Goal: Check status: Check status

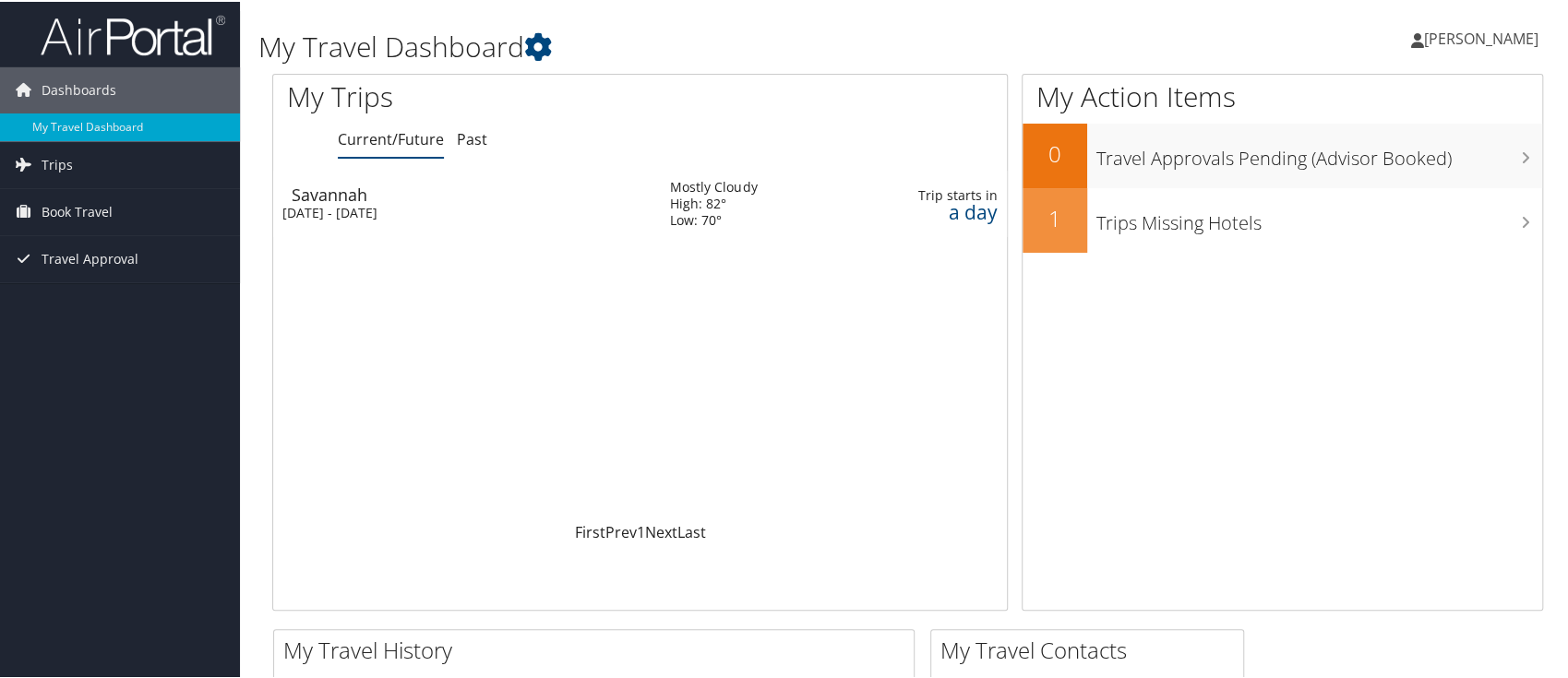
click at [292, 188] on div "Savannah" at bounding box center [471, 193] width 360 height 17
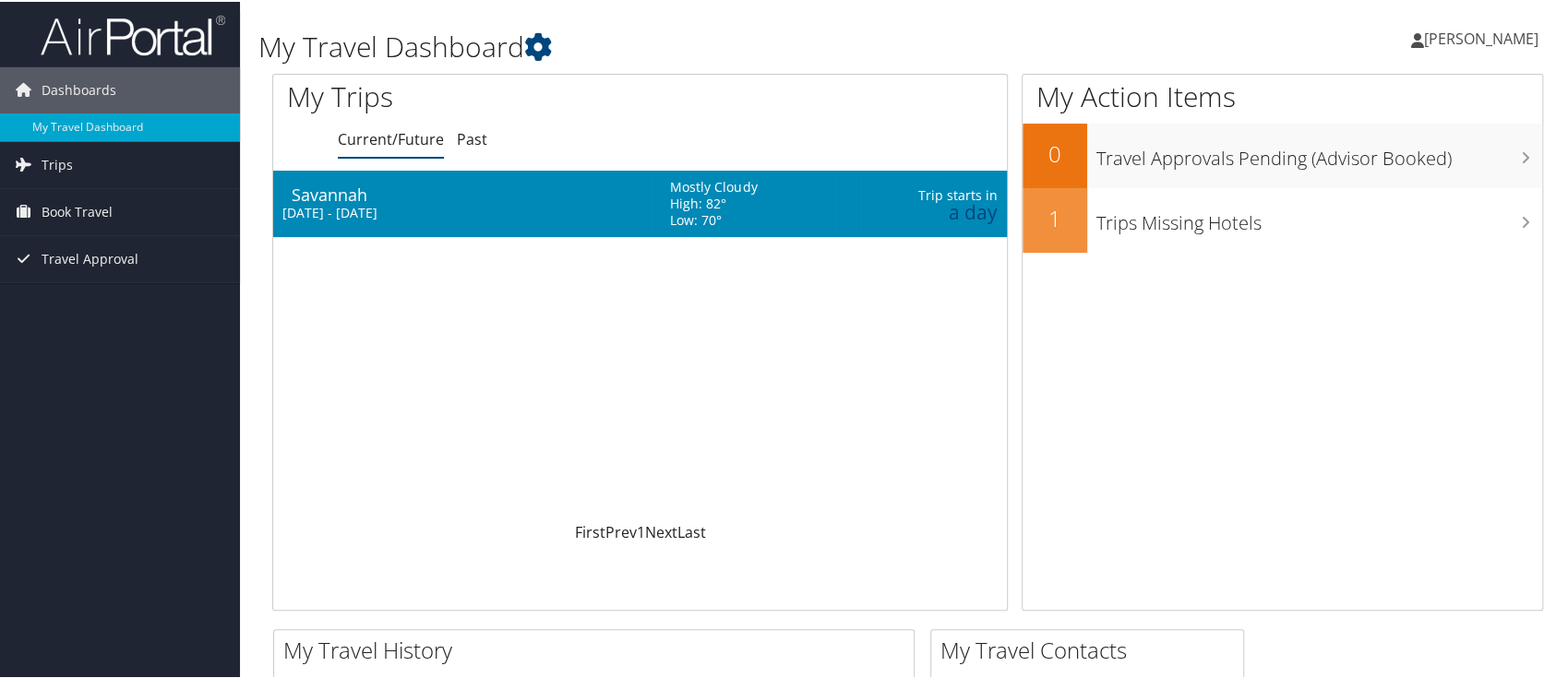
click at [320, 194] on div "Savannah" at bounding box center [471, 193] width 360 height 17
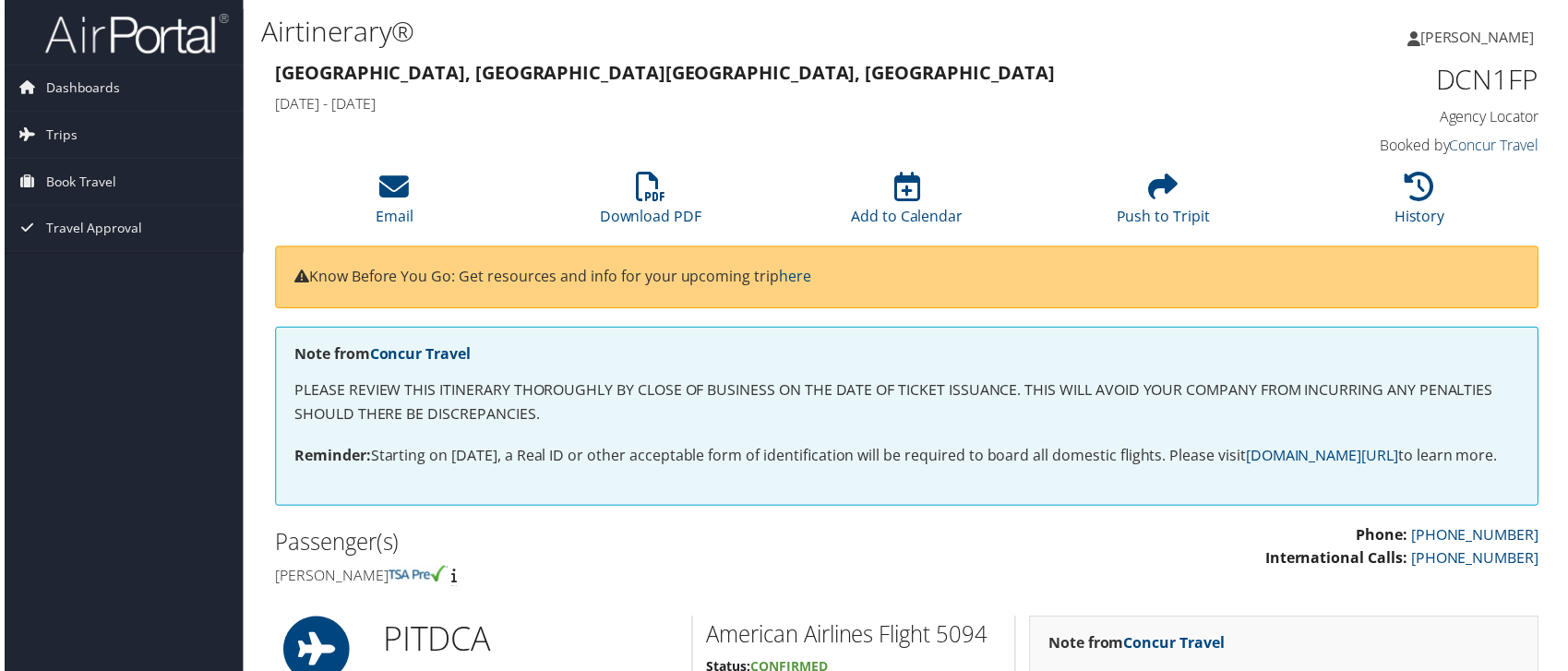
click at [1479, 145] on link "Concur Travel" at bounding box center [1498, 146] width 89 height 21
click at [1009, 76] on h3 "Pittsburgh, PA Savannah, GA" at bounding box center [744, 74] width 946 height 26
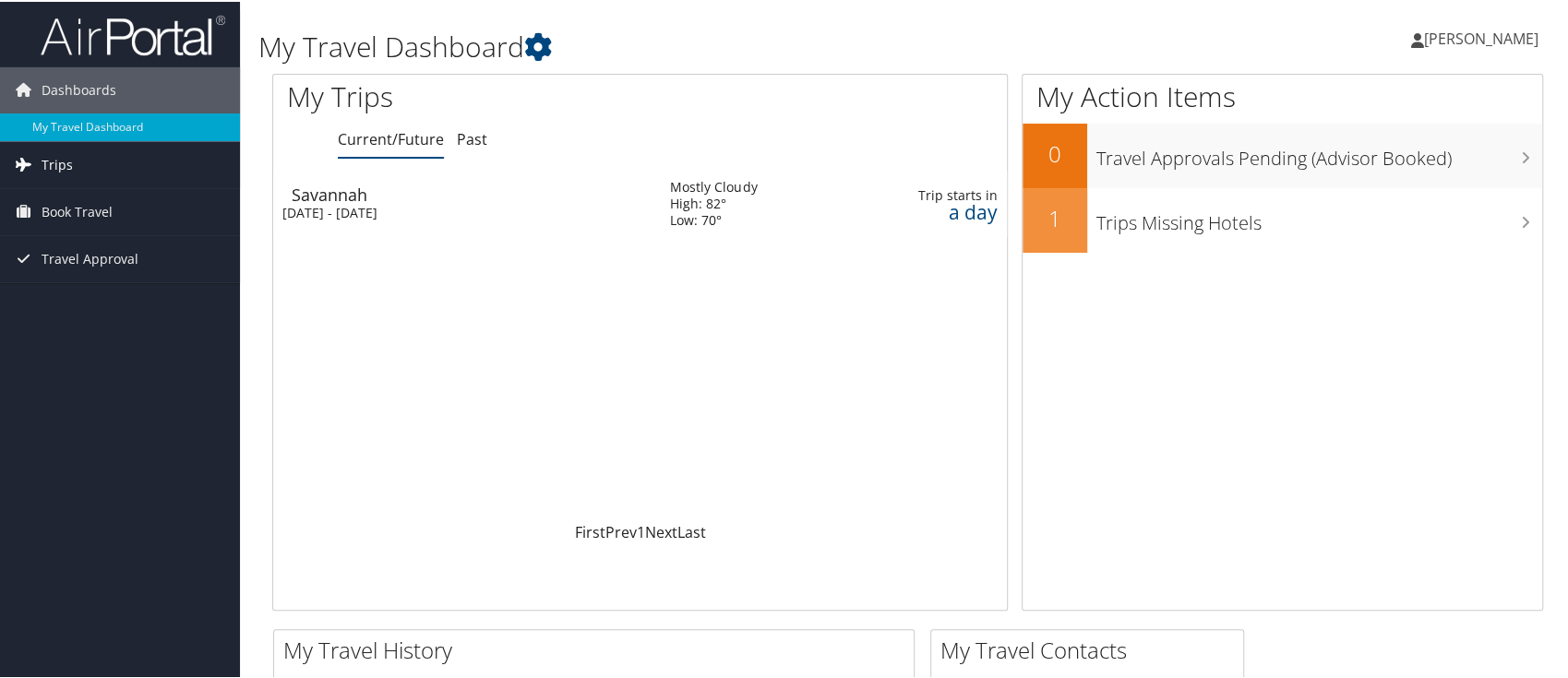
click at [154, 170] on link "Trips" at bounding box center [120, 164] width 240 height 47
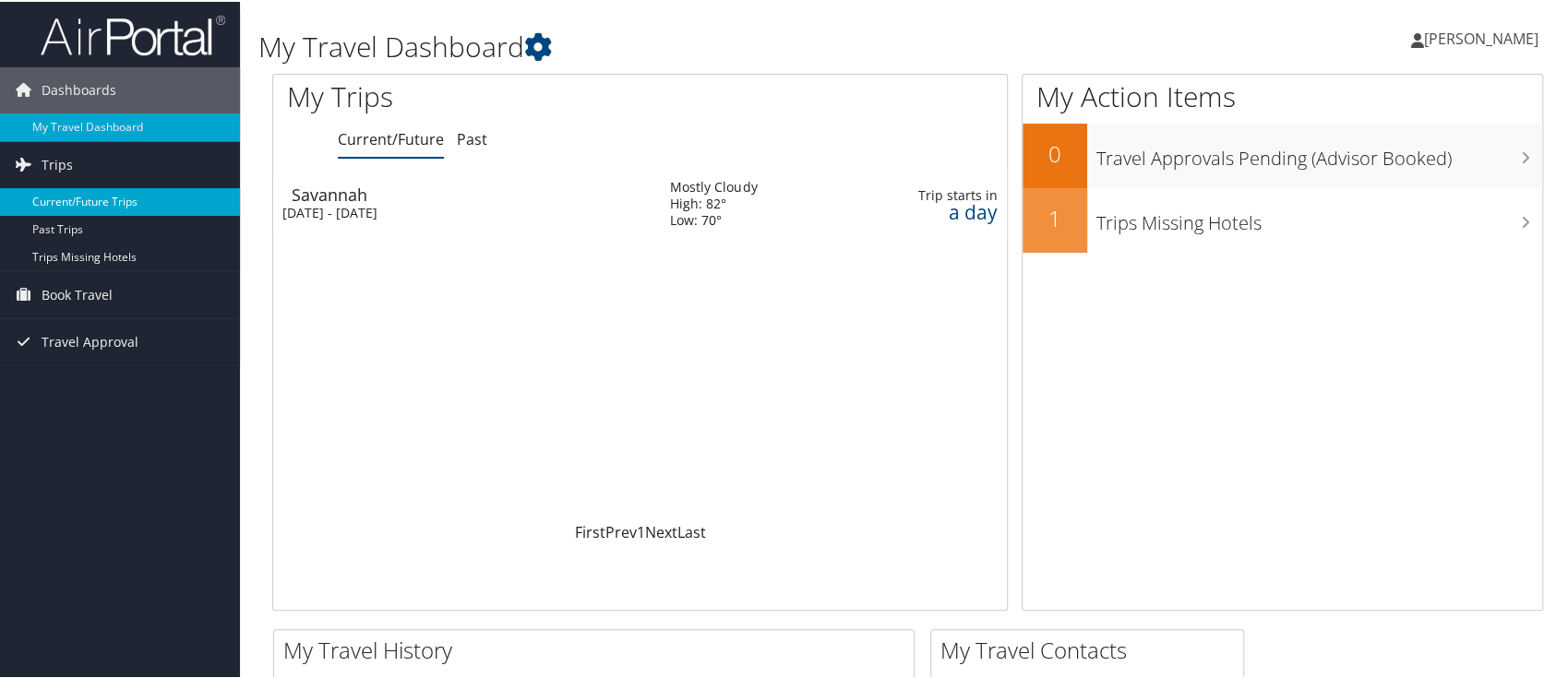
click at [111, 191] on link "Current/Future Trips" at bounding box center [120, 200] width 240 height 28
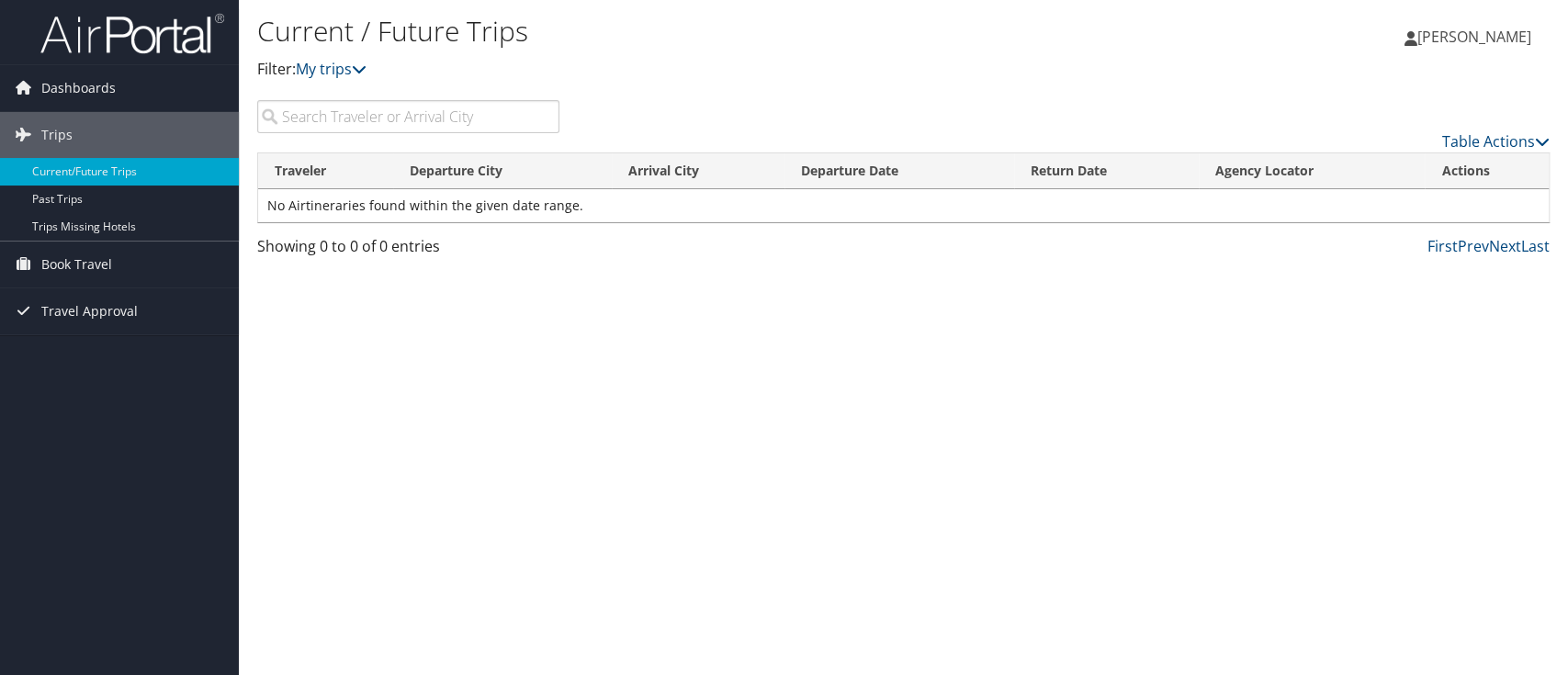
click at [746, 302] on div "Current / Future Trips Filter: My trips [PERSON_NAME] [PERSON_NAME] My Settings…" at bounding box center [903, 338] width 1329 height 675
click at [62, 91] on span "Dashboards" at bounding box center [79, 88] width 74 height 46
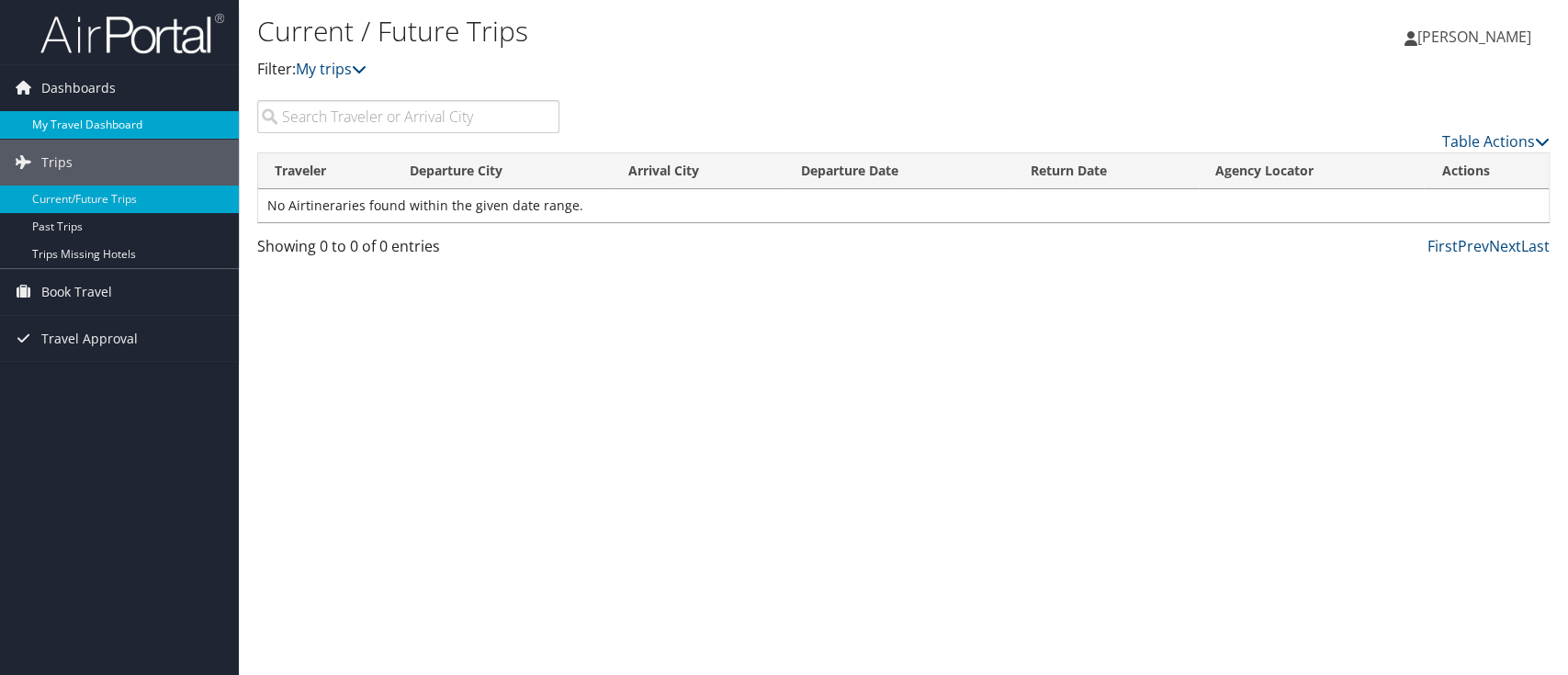
click at [69, 117] on link "My Travel Dashboard" at bounding box center [120, 125] width 239 height 28
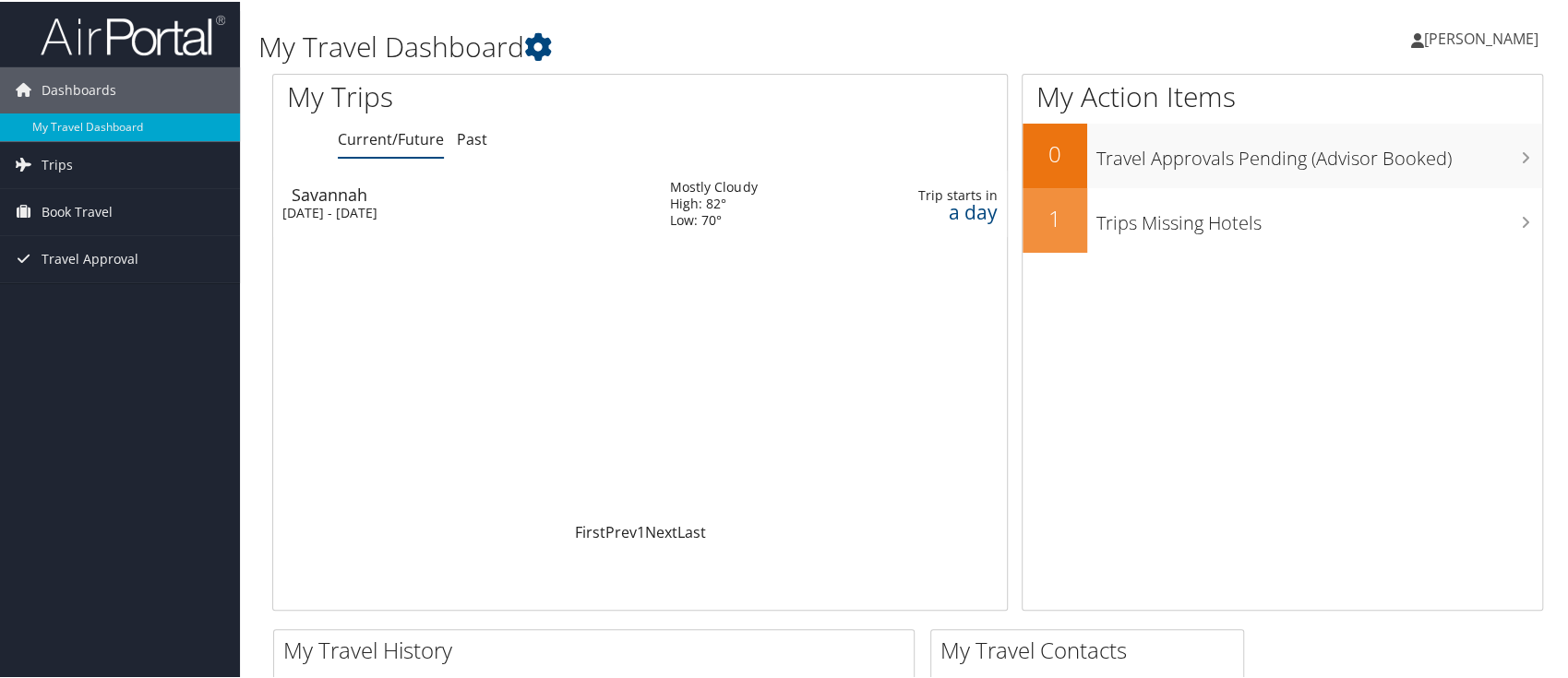
click at [369, 274] on div "Loading... Savannah [DATE] - [DATE] Mostly Cloudy High: 82° Low: 70° Trip start…" at bounding box center [640, 344] width 734 height 350
click at [369, 221] on td "Savannah [DATE] - [DATE]" at bounding box center [462, 201] width 378 height 66
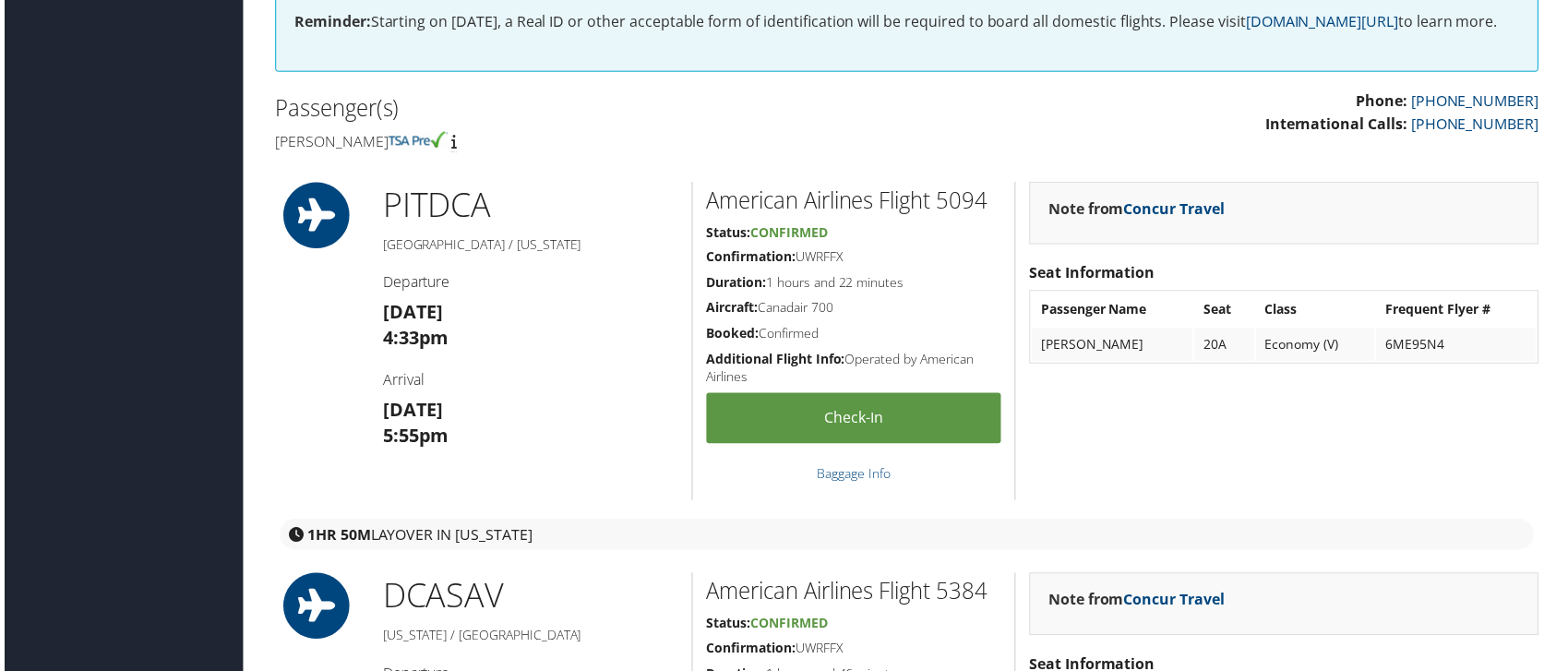
scroll to position [492, 0]
